Goal: Task Accomplishment & Management: Complete application form

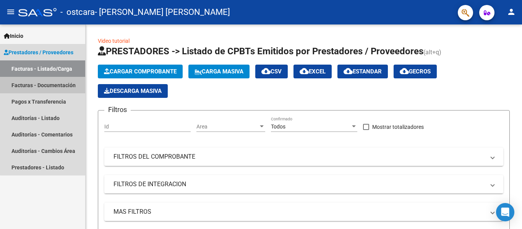
click at [57, 85] on link "Facturas - Documentación" at bounding box center [42, 85] width 85 height 16
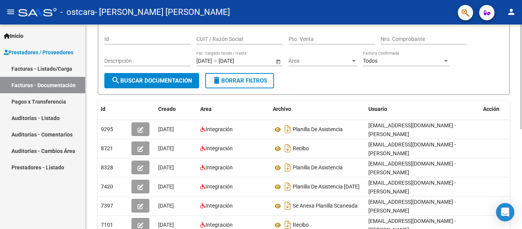
scroll to position [62, 0]
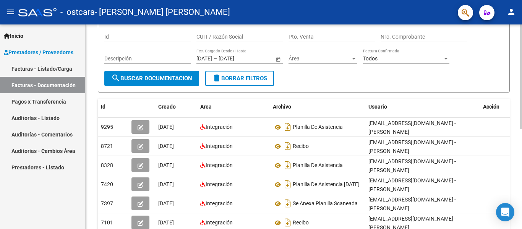
click at [395, 150] on div "PRESTADORES -> Comprobantes - Documentación Respaldatoria cloud_download Export…" at bounding box center [305, 159] width 438 height 392
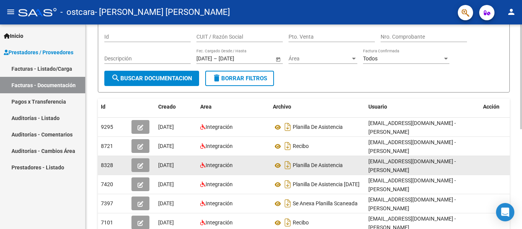
click at [138, 161] on button "button" at bounding box center [140, 165] width 18 height 14
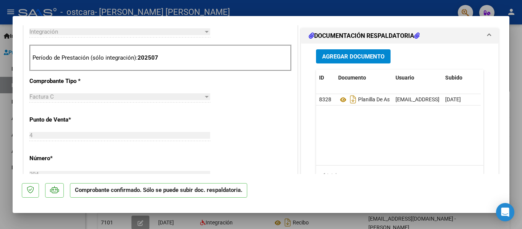
scroll to position [286, 0]
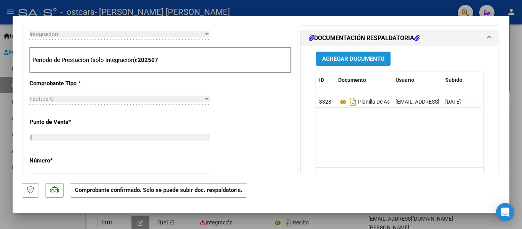
click at [371, 57] on span "Agregar Documento" at bounding box center [353, 58] width 62 height 7
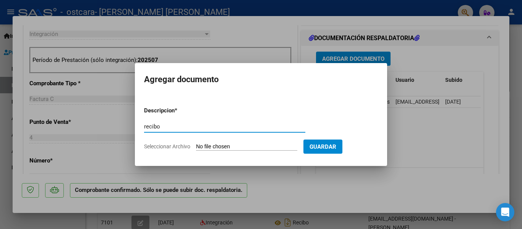
type input "recibo"
click at [234, 144] on input "Seleccionar Archivo" at bounding box center [246, 146] width 101 height 7
type input "C:\fakepath\27283751703_015_00004_00000011 (1).pdf"
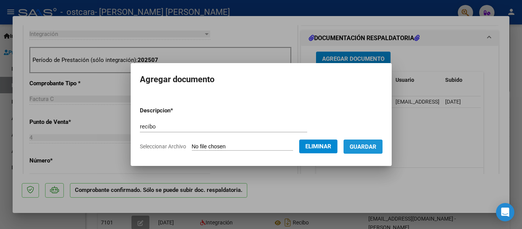
click at [374, 144] on span "Guardar" at bounding box center [363, 146] width 27 height 7
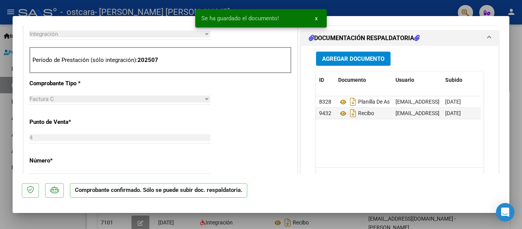
click at [395, 50] on div at bounding box center [261, 114] width 522 height 229
click at [395, 50] on div at bounding box center [521, 126] width 2 height 204
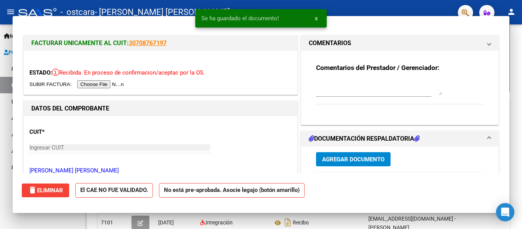
scroll to position [5, 0]
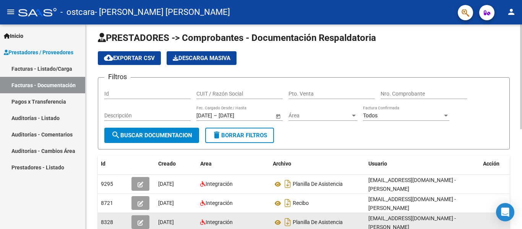
click at [395, 218] on datatable-body-cell at bounding box center [499, 222] width 38 height 19
